Goal: Information Seeking & Learning: Learn about a topic

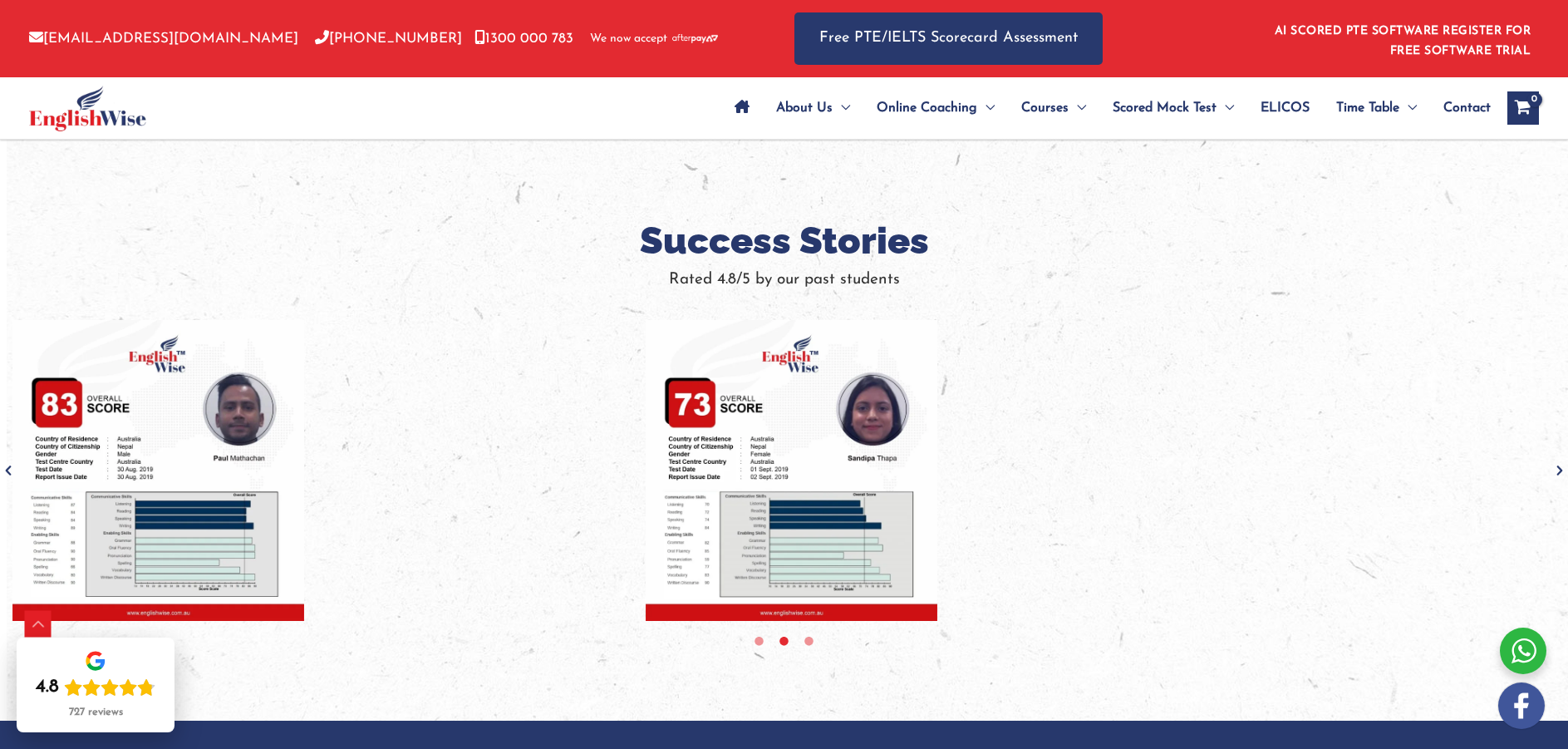
scroll to position [1081, 0]
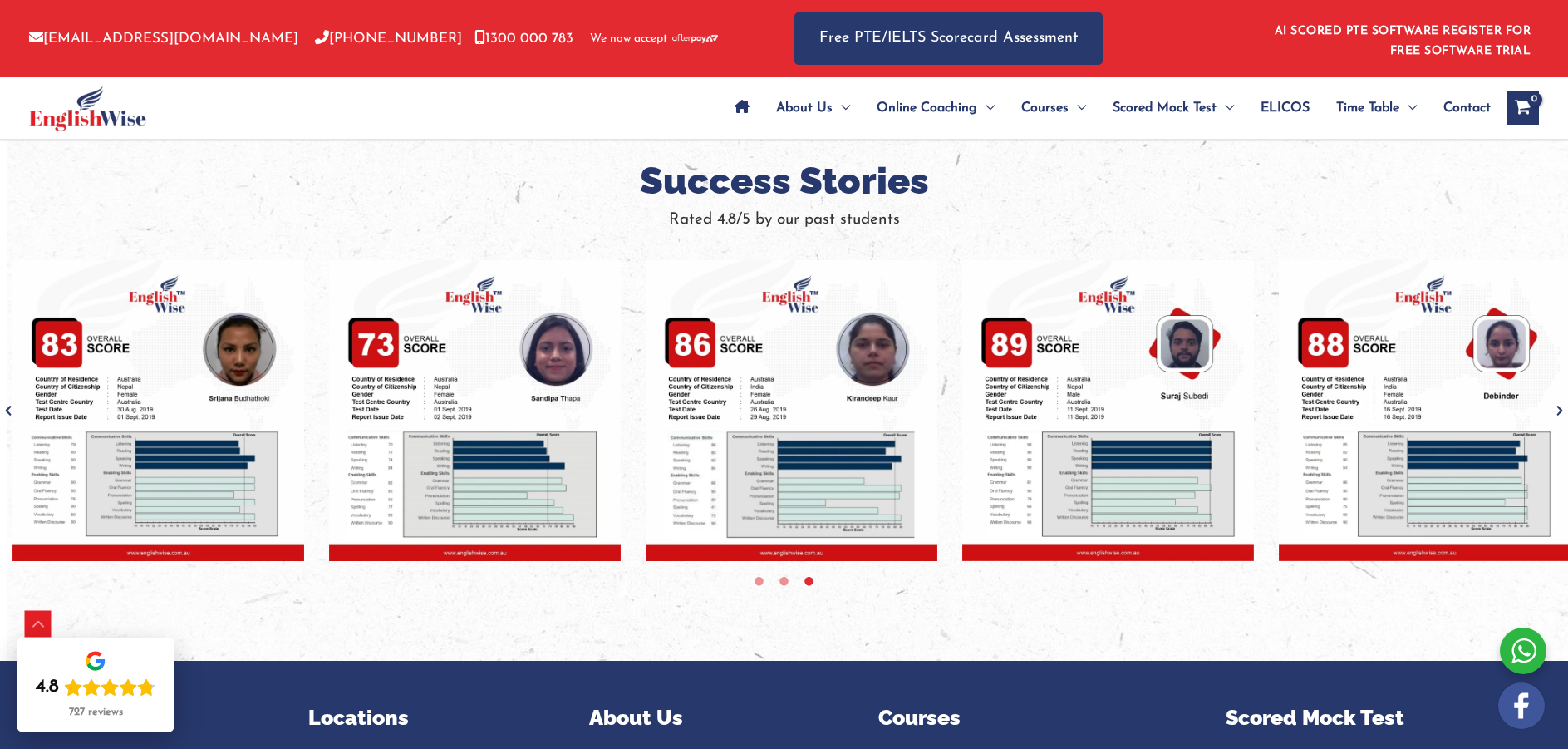
click at [1564, 410] on icon "Next" at bounding box center [1560, 411] width 17 height 17
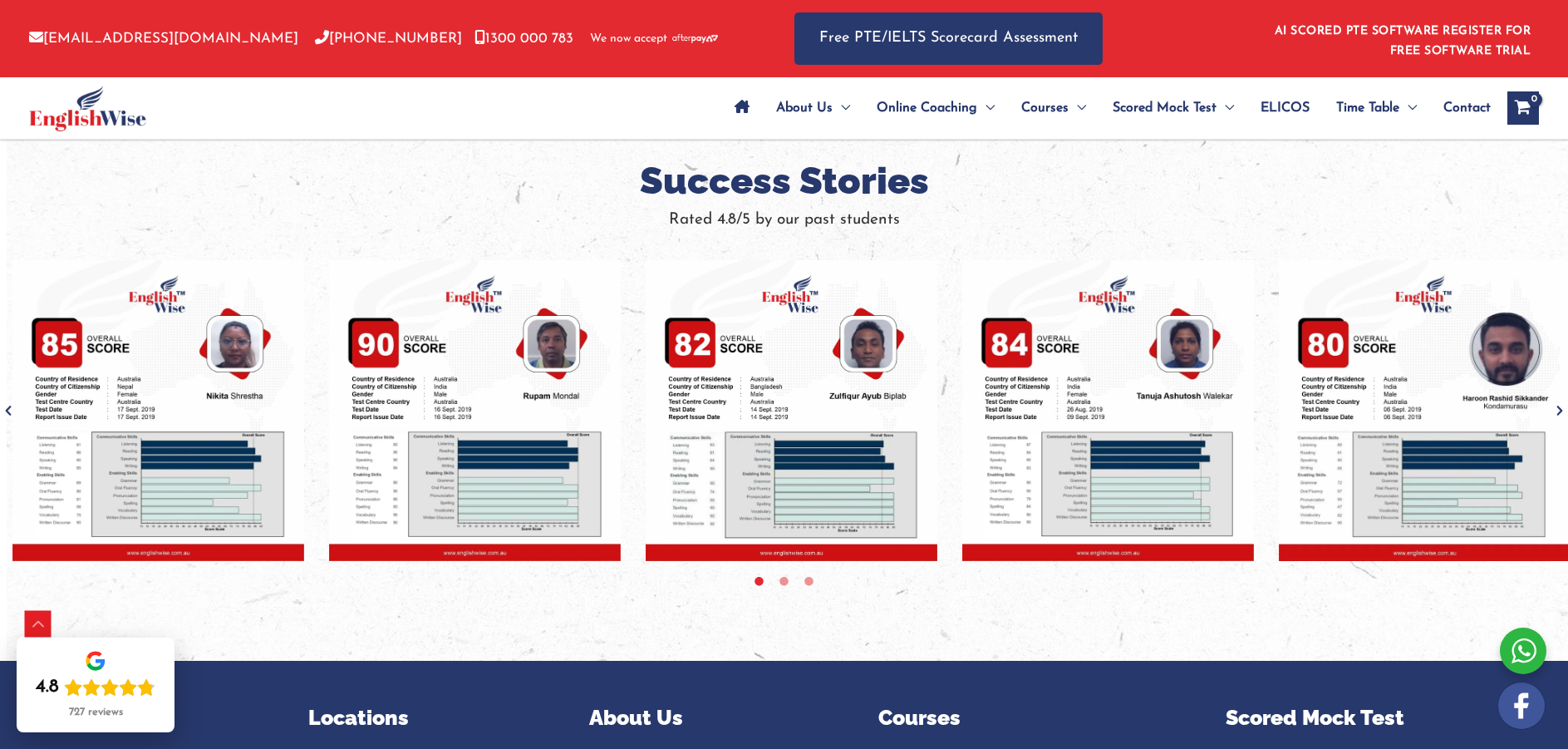
click at [1564, 410] on icon "Next" at bounding box center [1560, 411] width 17 height 17
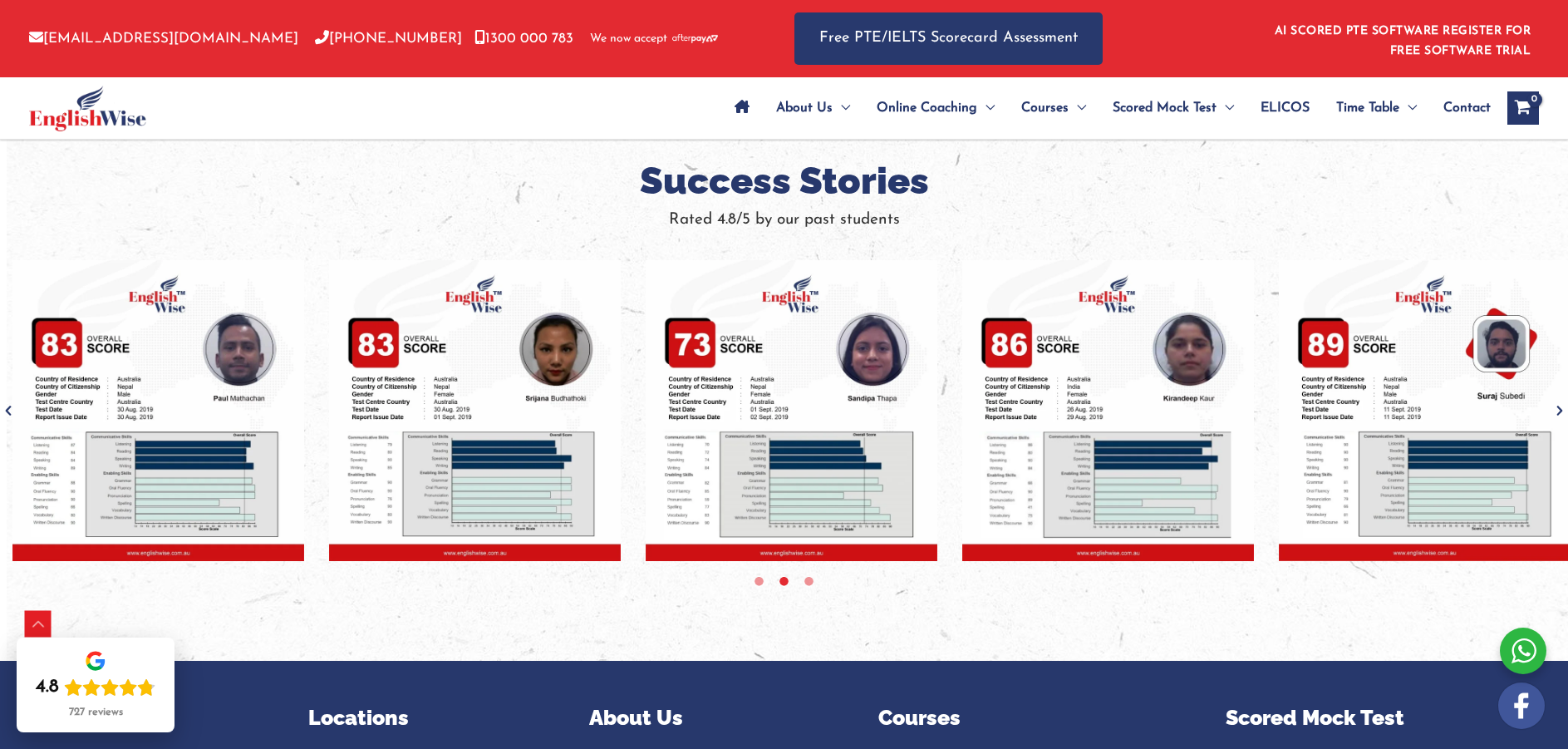
click at [1564, 410] on icon "Next" at bounding box center [1560, 411] width 17 height 17
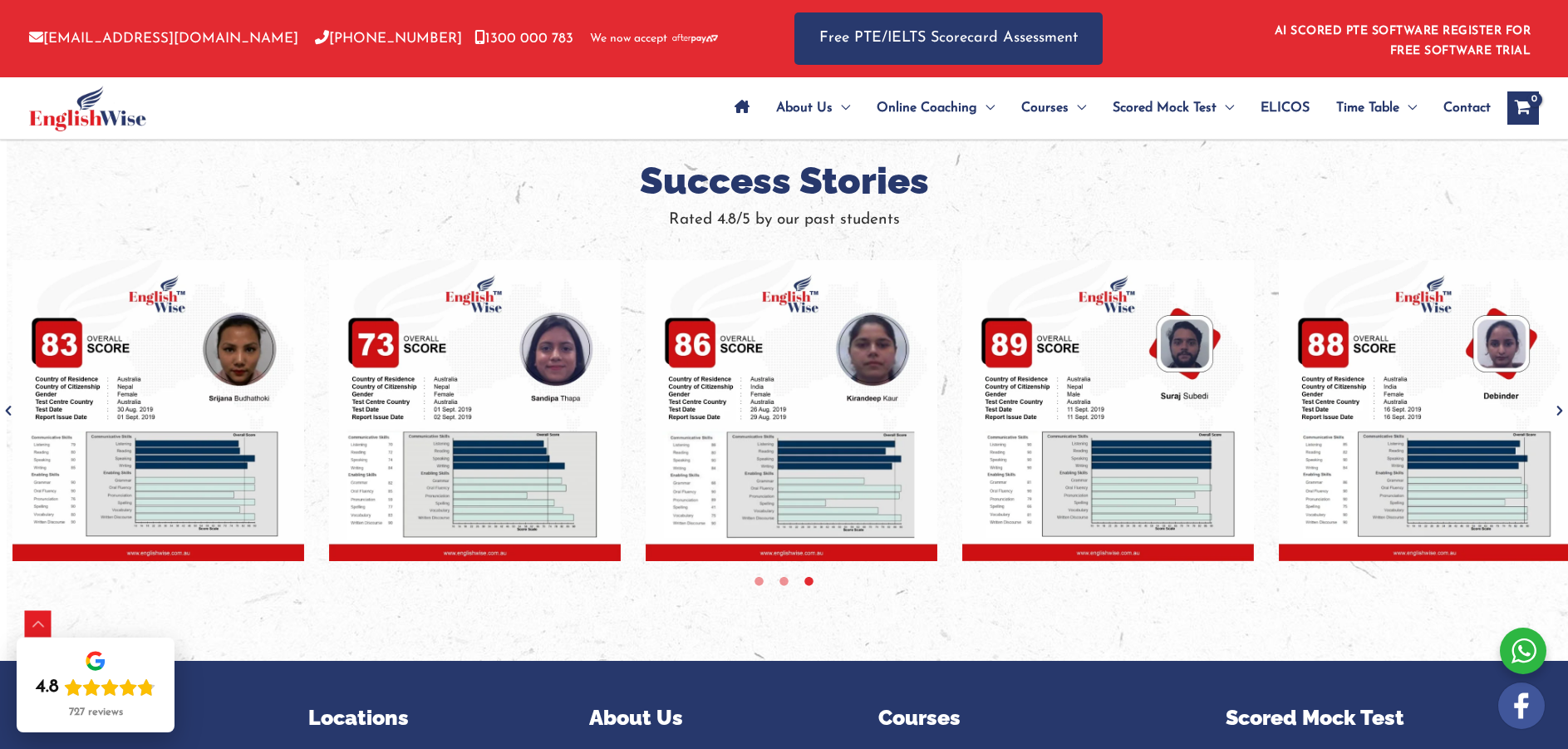
click at [1564, 410] on icon "Next" at bounding box center [1560, 411] width 17 height 17
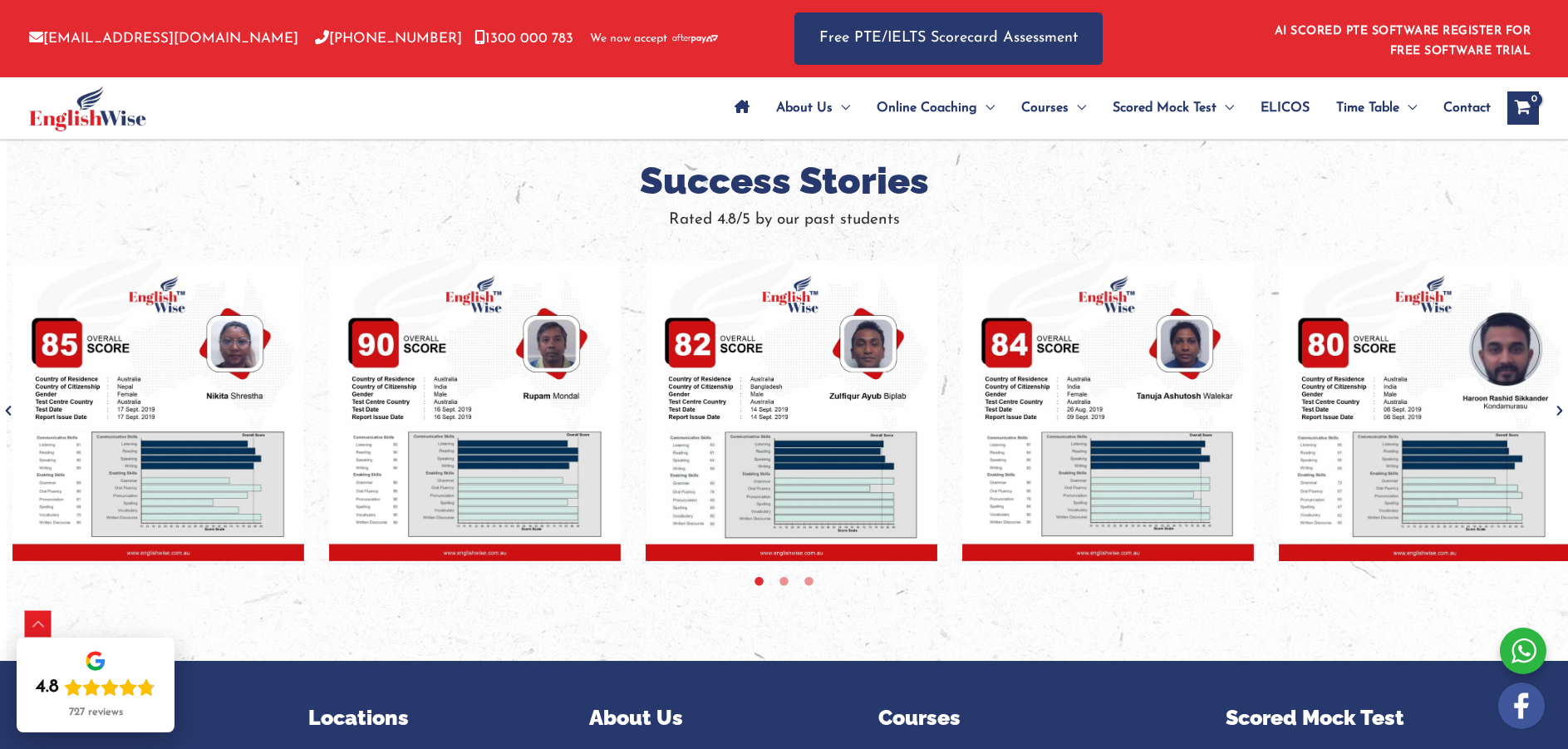
click at [1564, 410] on icon "Next" at bounding box center [1560, 411] width 17 height 17
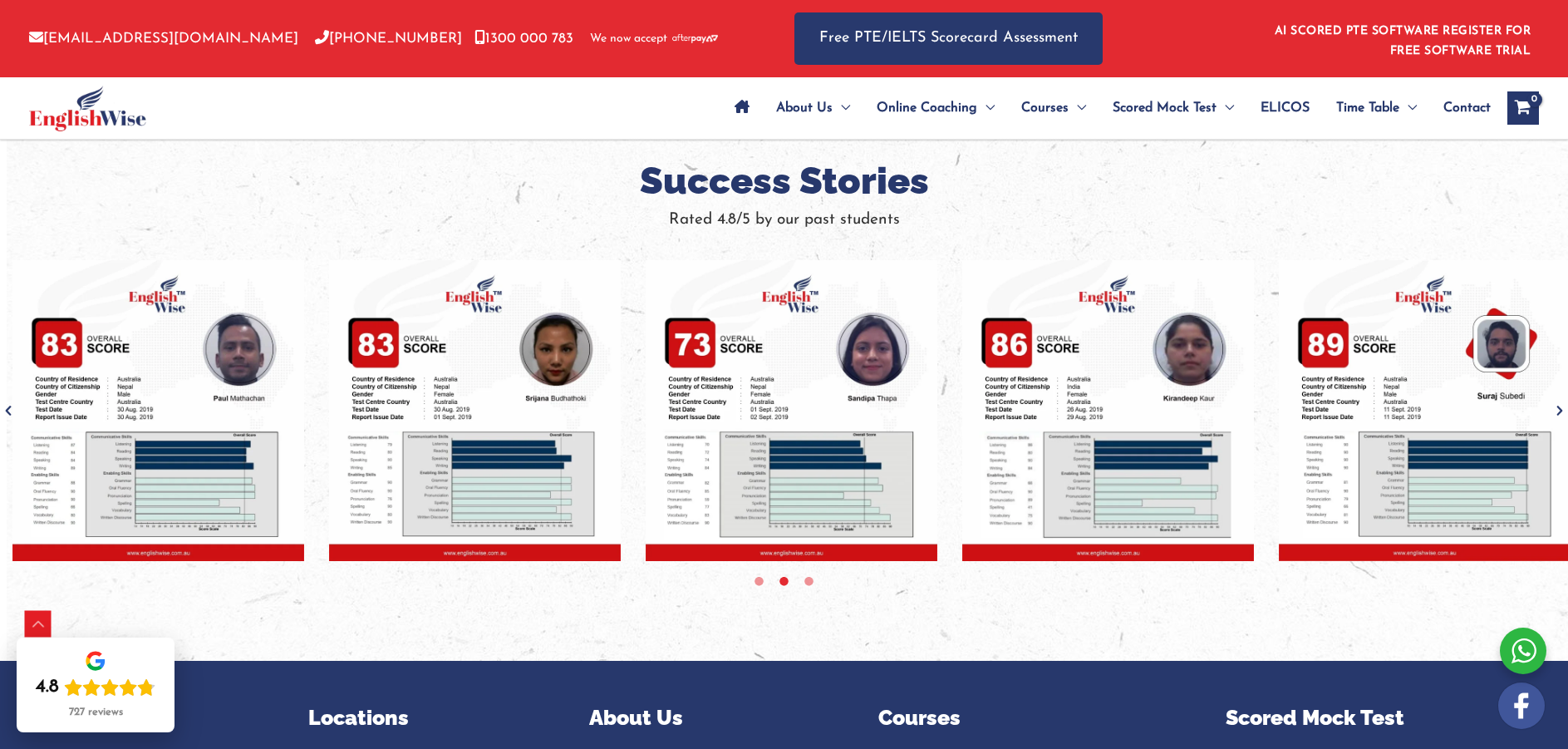
click at [1564, 410] on icon "Next" at bounding box center [1560, 411] width 17 height 17
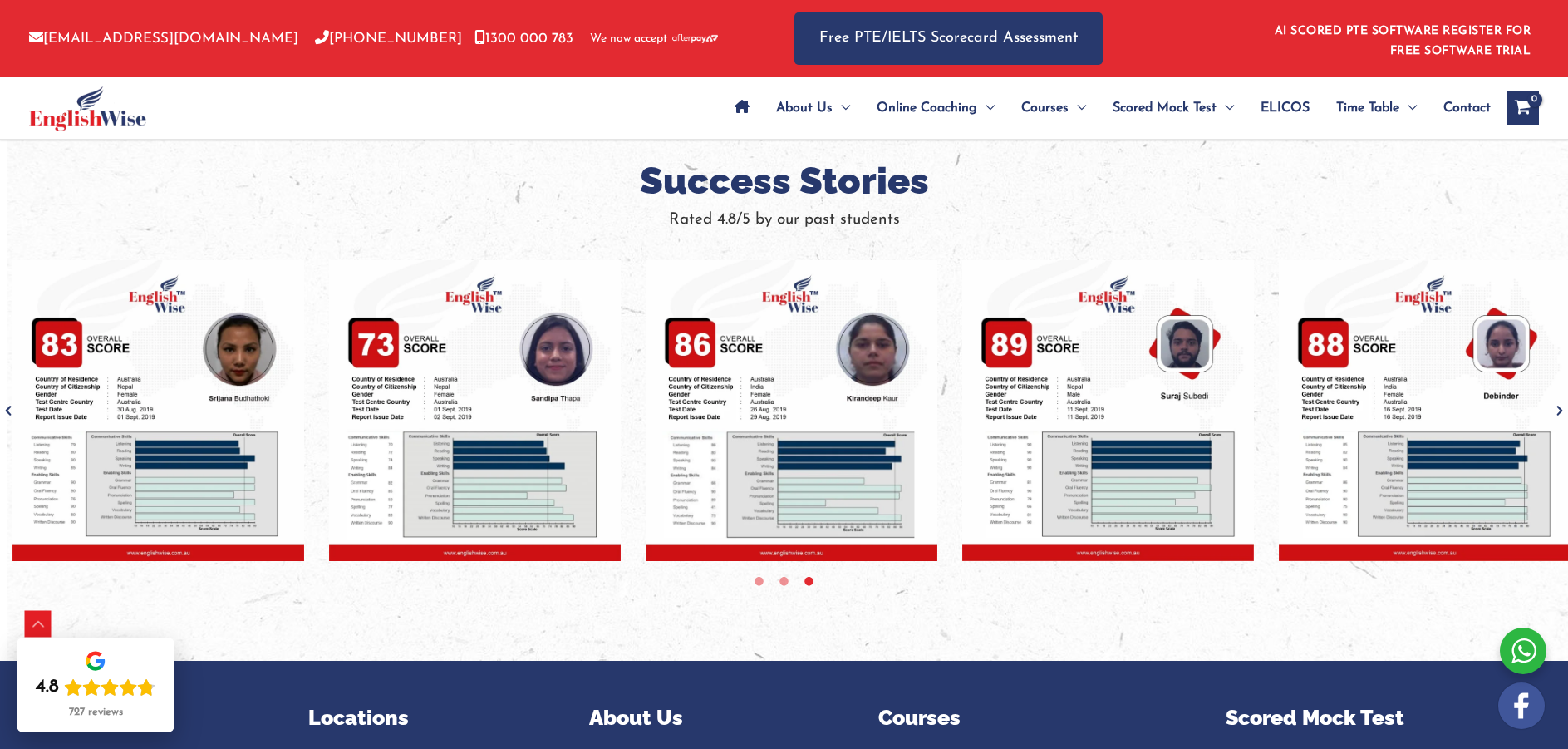
click at [1564, 410] on icon "Next" at bounding box center [1560, 411] width 17 height 17
